Goal: Navigation & Orientation: Find specific page/section

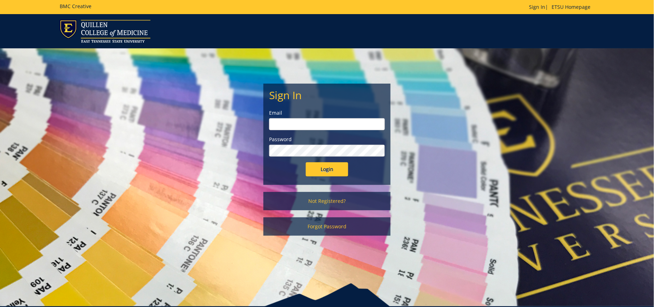
type input "fair@mail.etsu.edu"
click at [319, 174] on input "Login" at bounding box center [327, 169] width 42 height 14
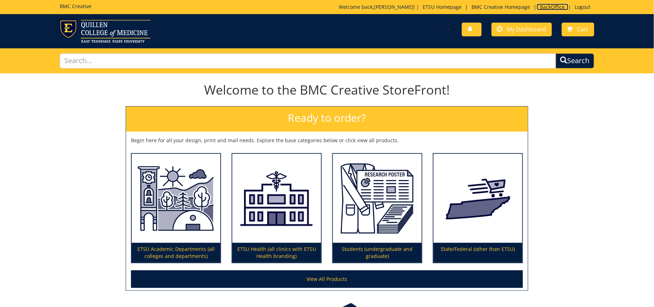
click at [542, 7] on link "BackOffice" at bounding box center [553, 7] width 32 height 7
